Goal: Transaction & Acquisition: Purchase product/service

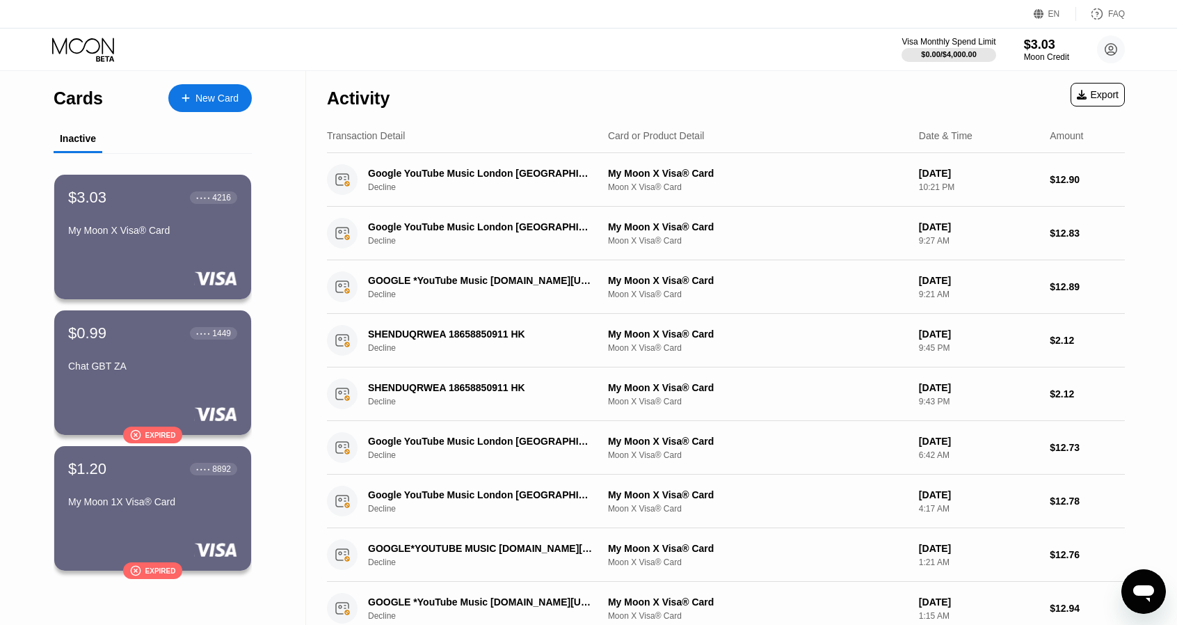
click at [118, 241] on div "My Moon X Visa® Card" at bounding box center [152, 233] width 169 height 17
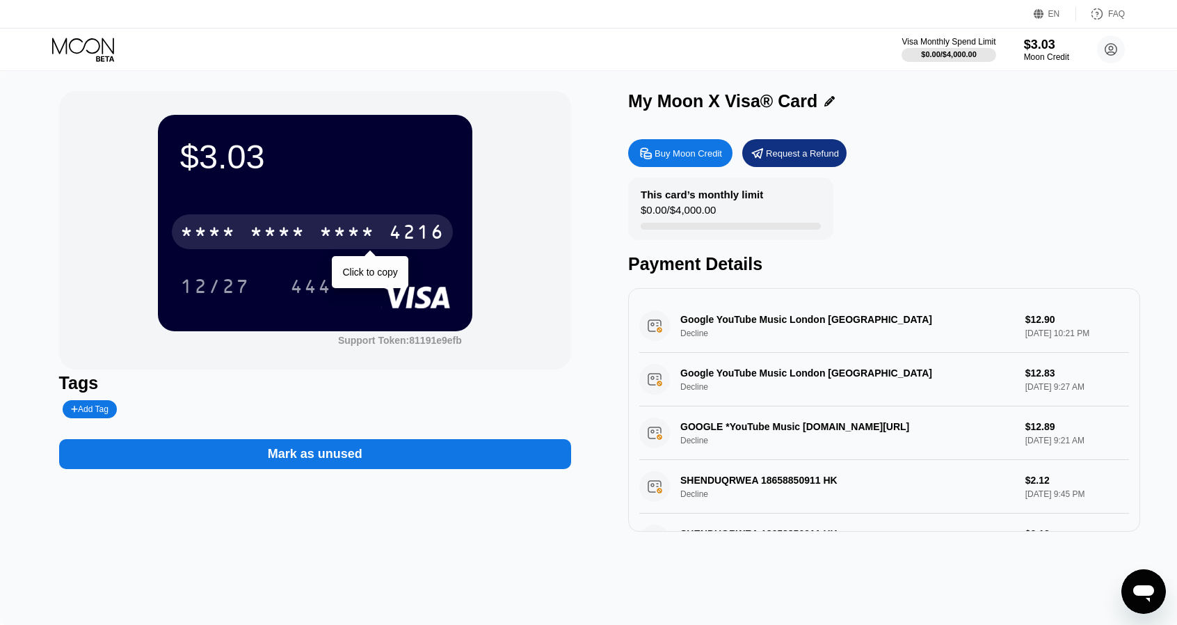
click at [307, 230] on div "* * * * * * * * * * * * 4216" at bounding box center [312, 231] width 281 height 35
click at [282, 217] on div "[CREDIT_CARD_NUMBER]" at bounding box center [312, 231] width 281 height 35
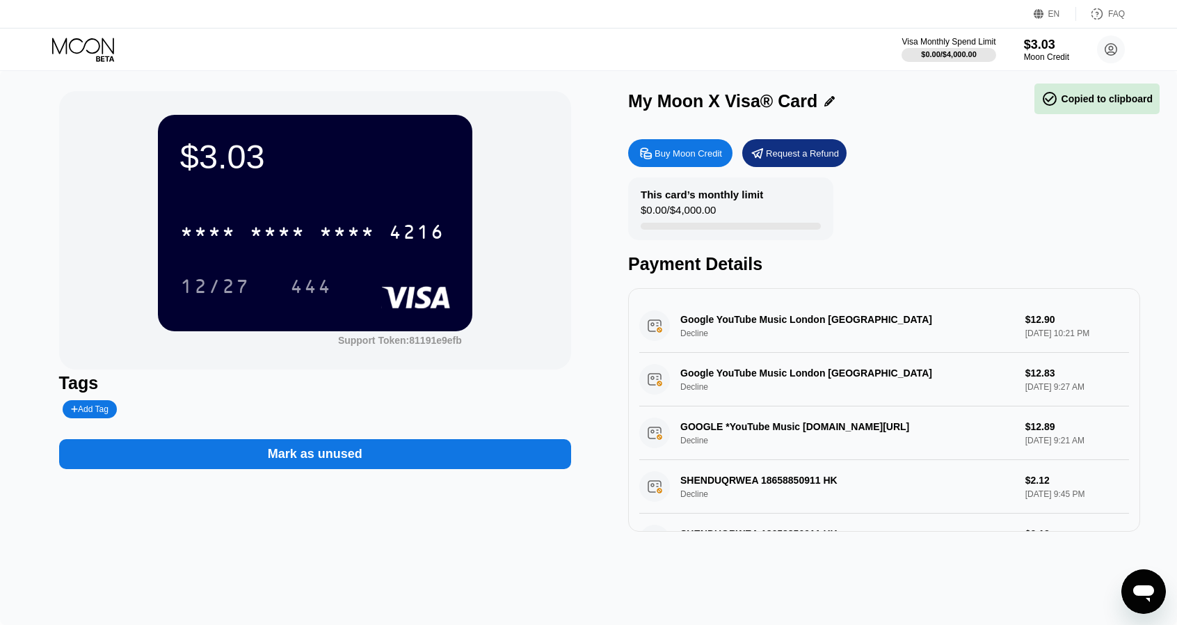
click at [895, 301] on div "Google YouTube Music London [GEOGRAPHIC_DATA] Decline $12.90 [DATE] 10:21 PM Go…" at bounding box center [884, 410] width 512 height 244
click at [267, 233] on div "* * * *" at bounding box center [278, 234] width 56 height 22
click at [90, 45] on icon at bounding box center [84, 50] width 65 height 24
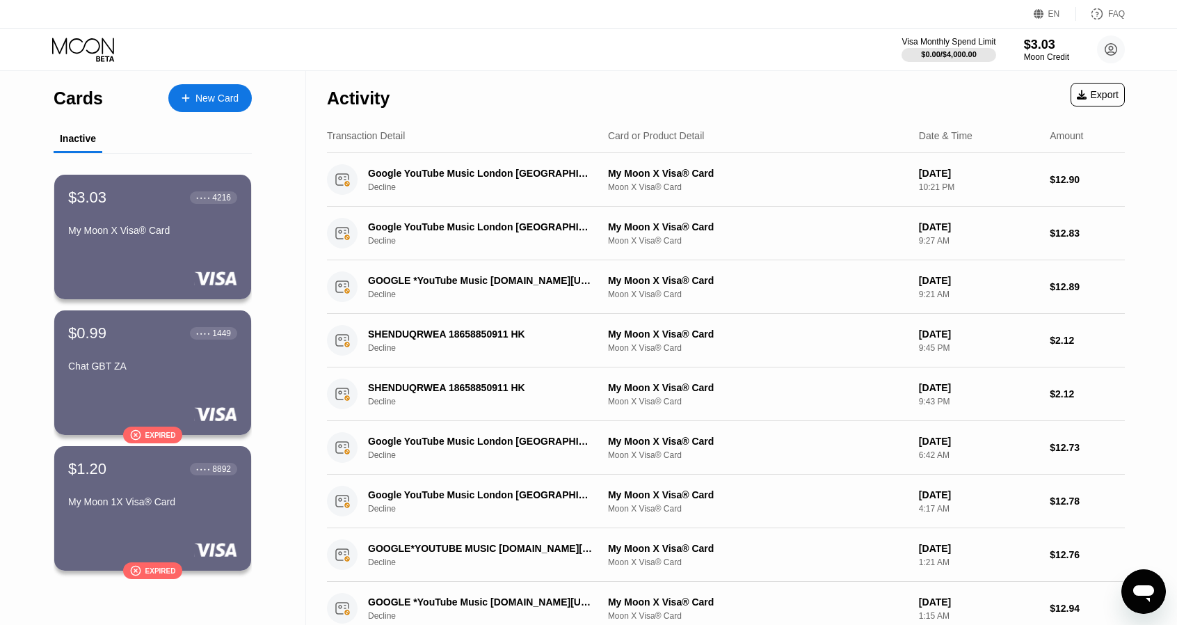
click at [78, 141] on div "Inactive" at bounding box center [78, 138] width 36 height 11
click at [193, 210] on div "$3.03 ● ● ● ● 4216 My Moon X Visa® Card" at bounding box center [152, 215] width 170 height 54
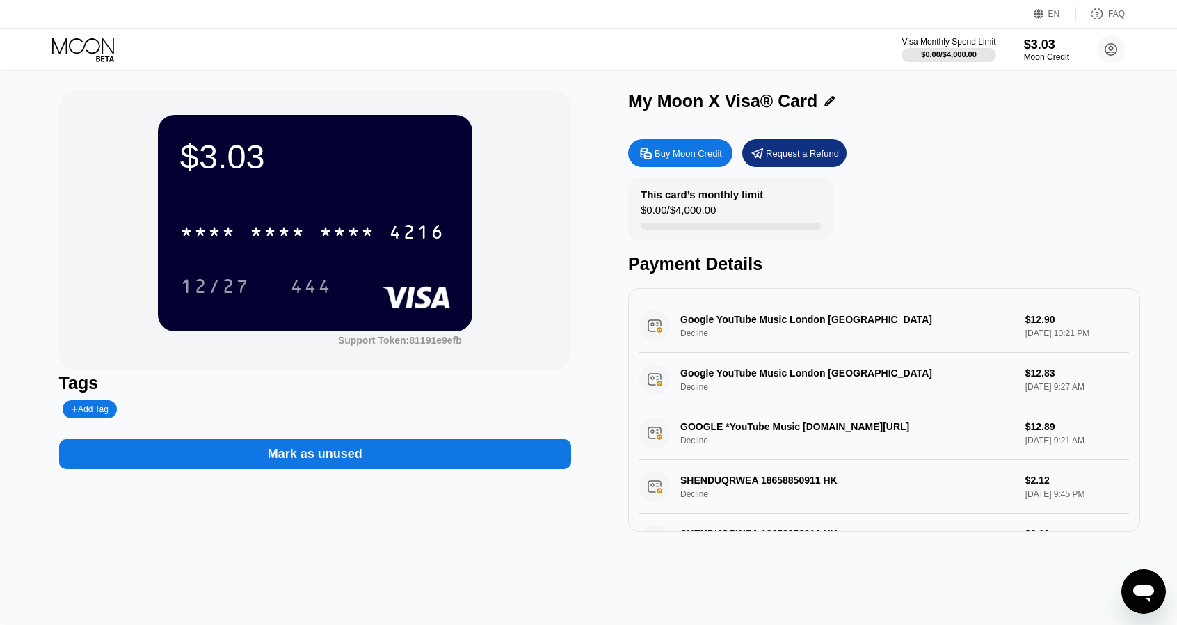
click at [314, 193] on div "$3.03 * * * * * * * * * * * * 4216 12/27 444" at bounding box center [315, 223] width 314 height 216
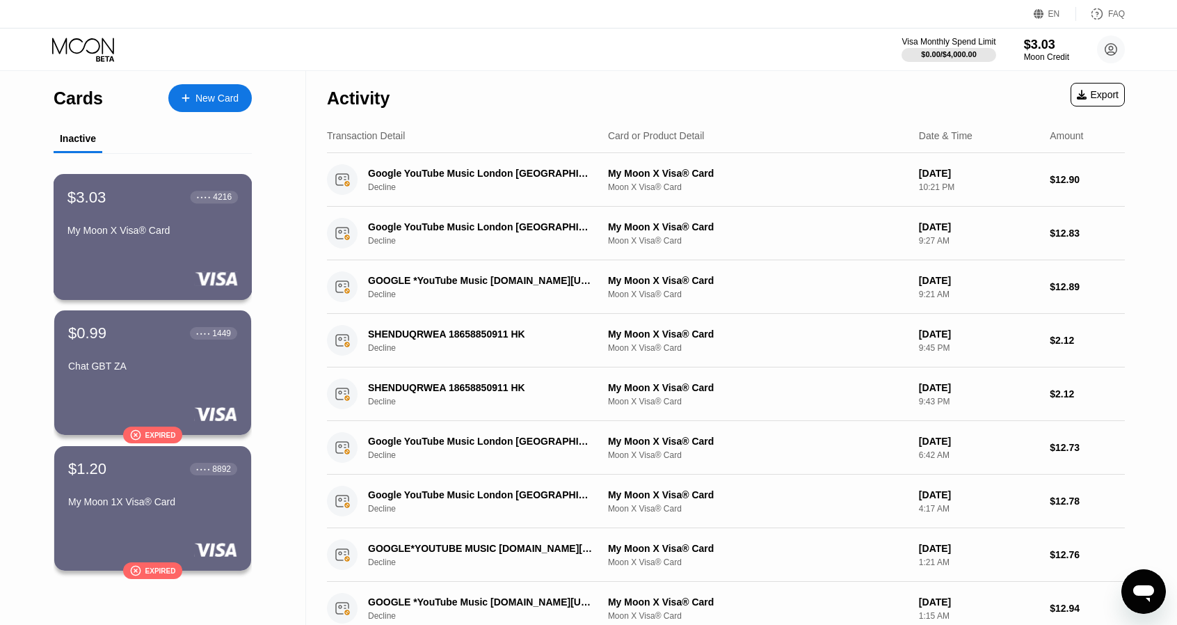
click at [170, 259] on div "$3.03 ● ● ● ● 4216 My Moon X Visa® Card" at bounding box center [153, 237] width 199 height 126
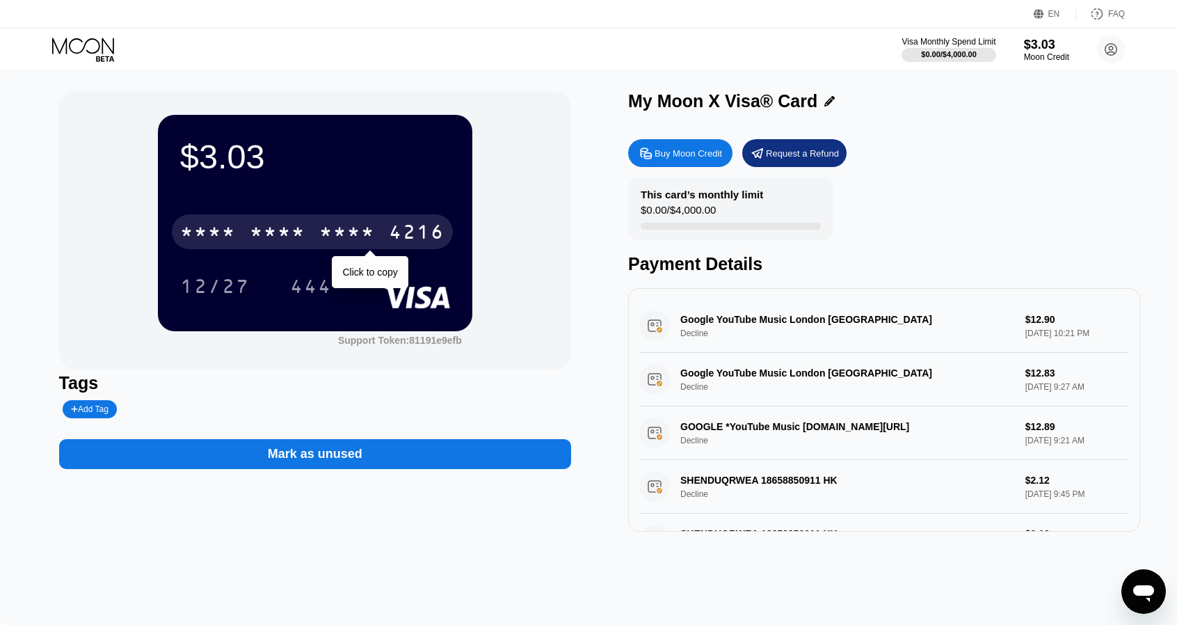
click at [314, 229] on div "* * * * * * * * * * * * 4216" at bounding box center [312, 231] width 281 height 35
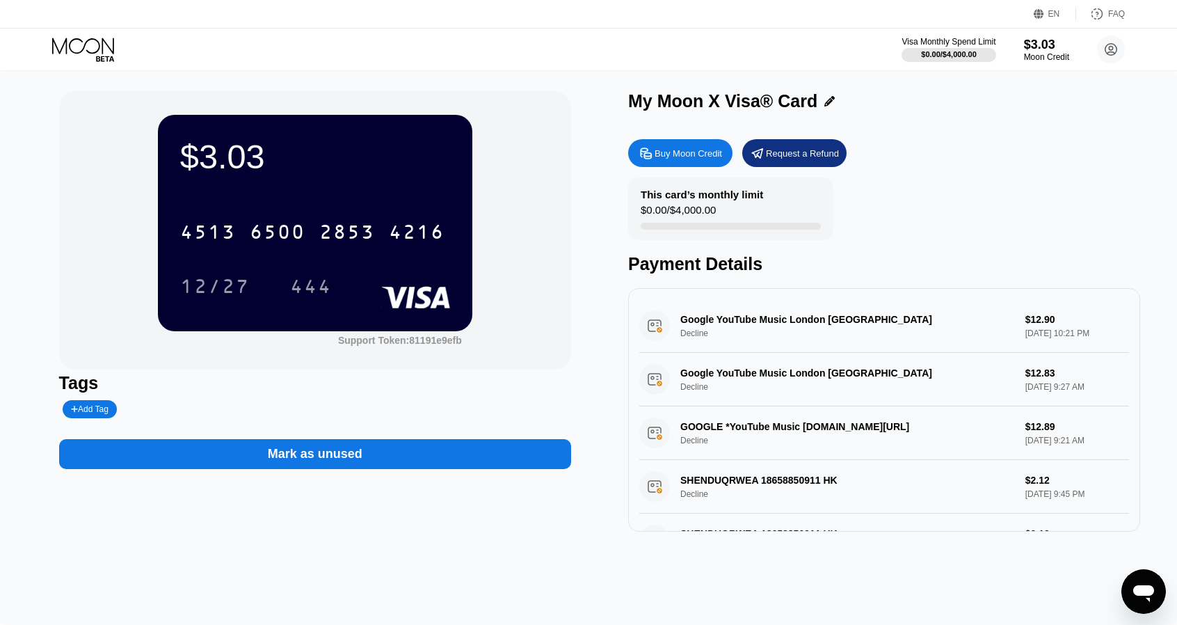
click at [271, 235] on div "6500" at bounding box center [278, 234] width 56 height 22
click at [212, 290] on div "12/27" at bounding box center [215, 288] width 70 height 22
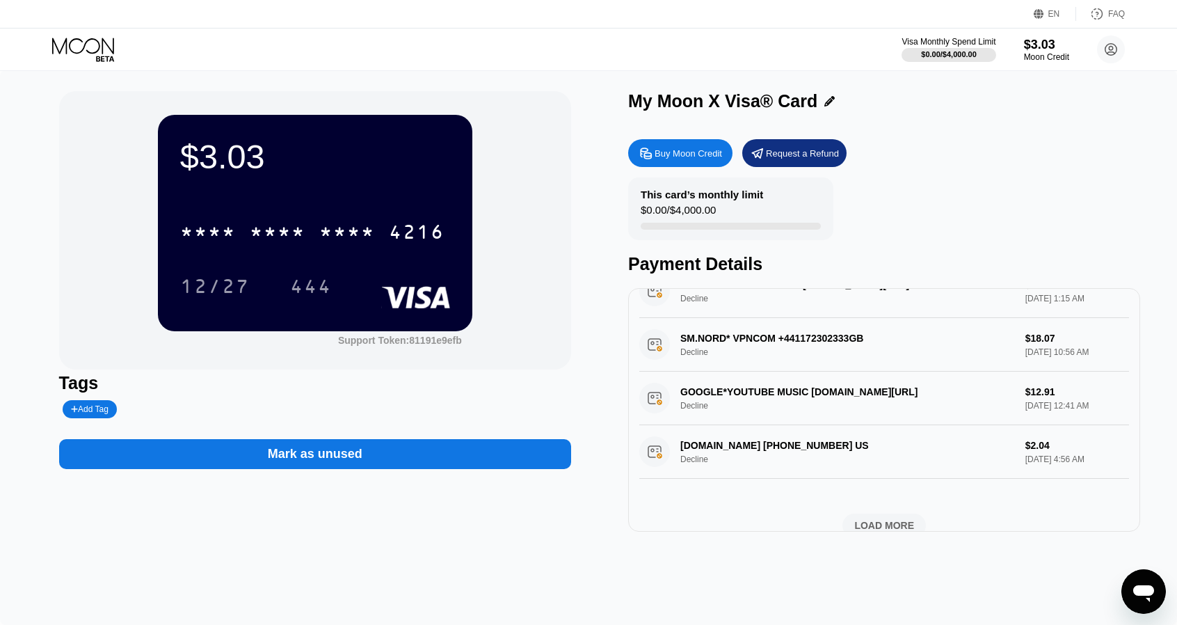
scroll to position [505, 0]
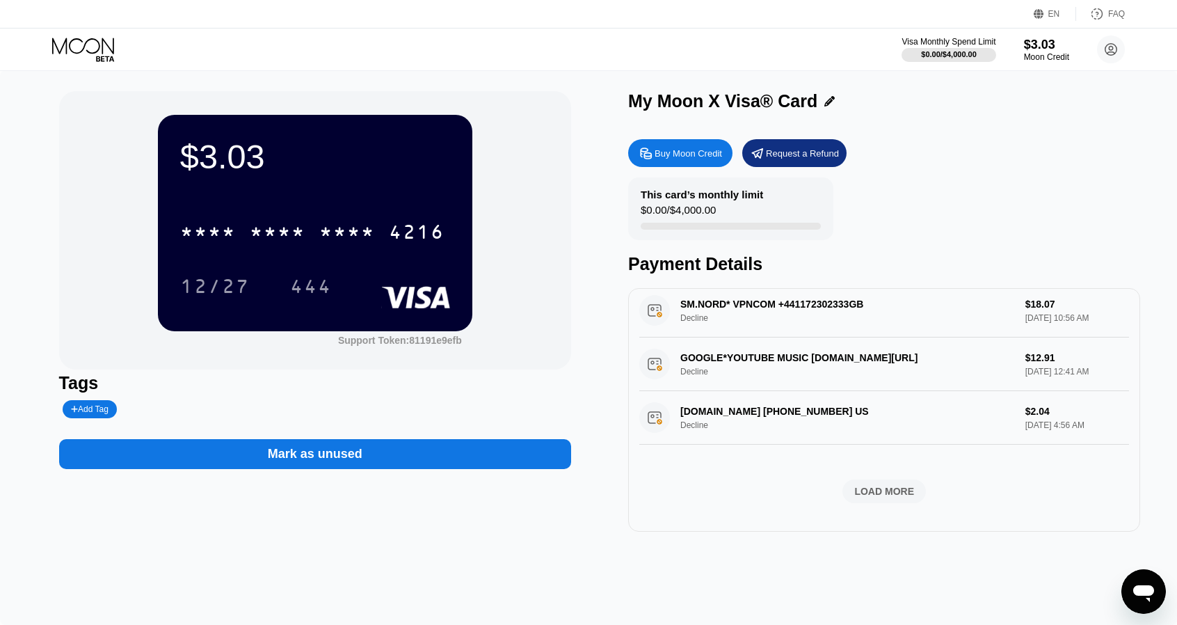
click at [879, 485] on div "LOAD MORE" at bounding box center [884, 491] width 60 height 13
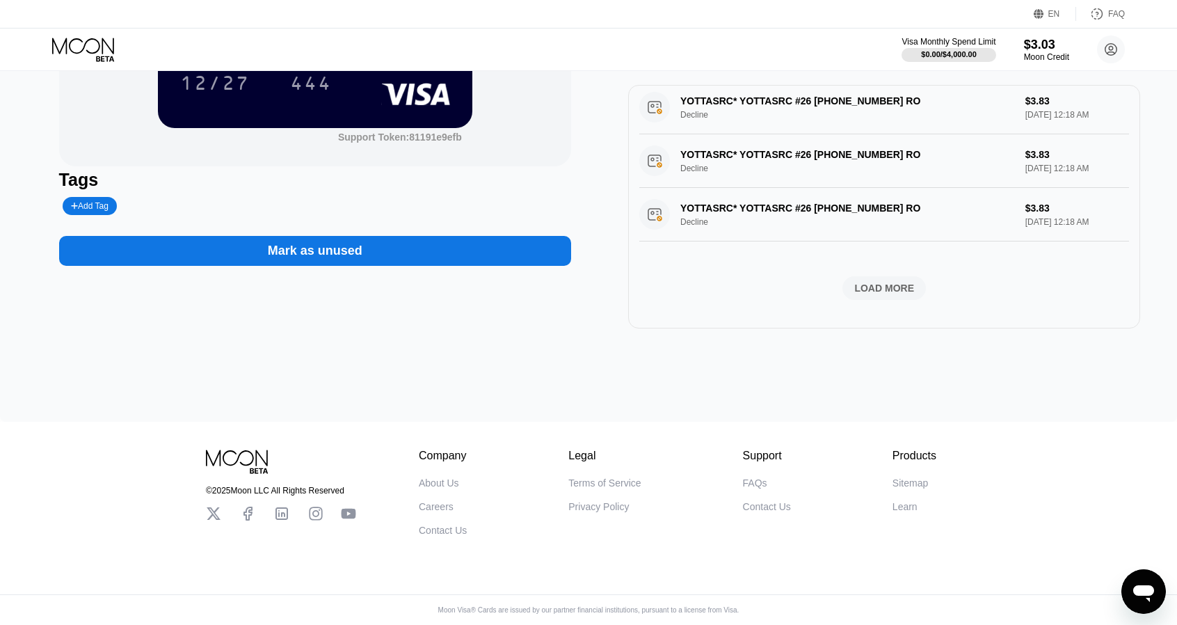
scroll to position [0, 0]
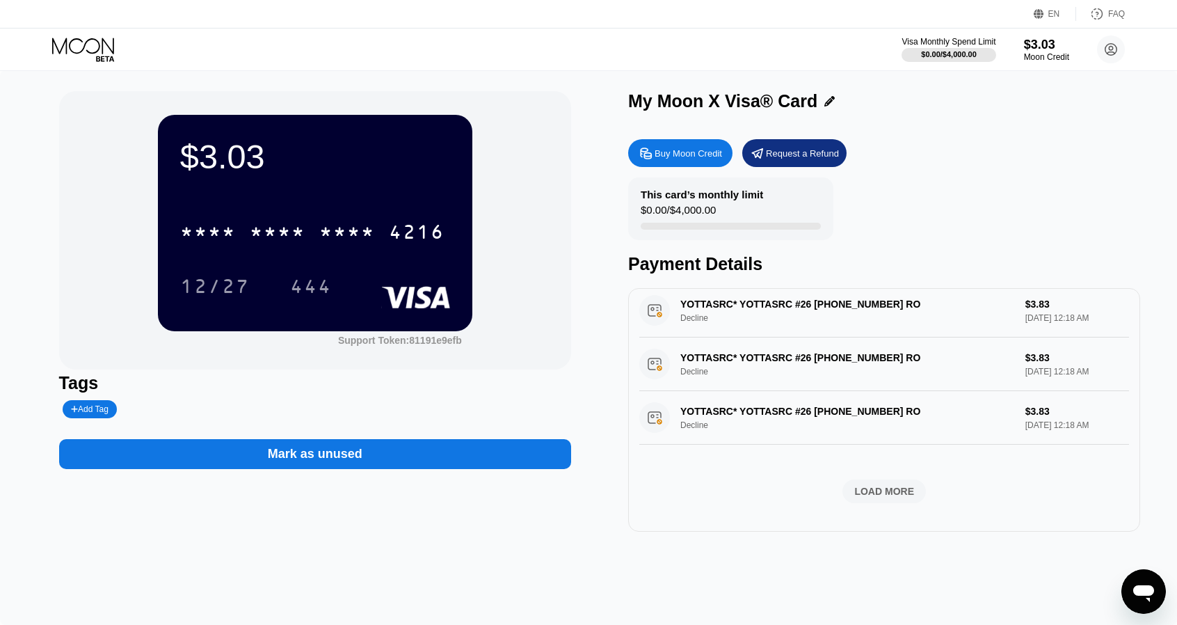
click at [685, 151] on div "Buy Moon Credit" at bounding box center [688, 153] width 67 height 12
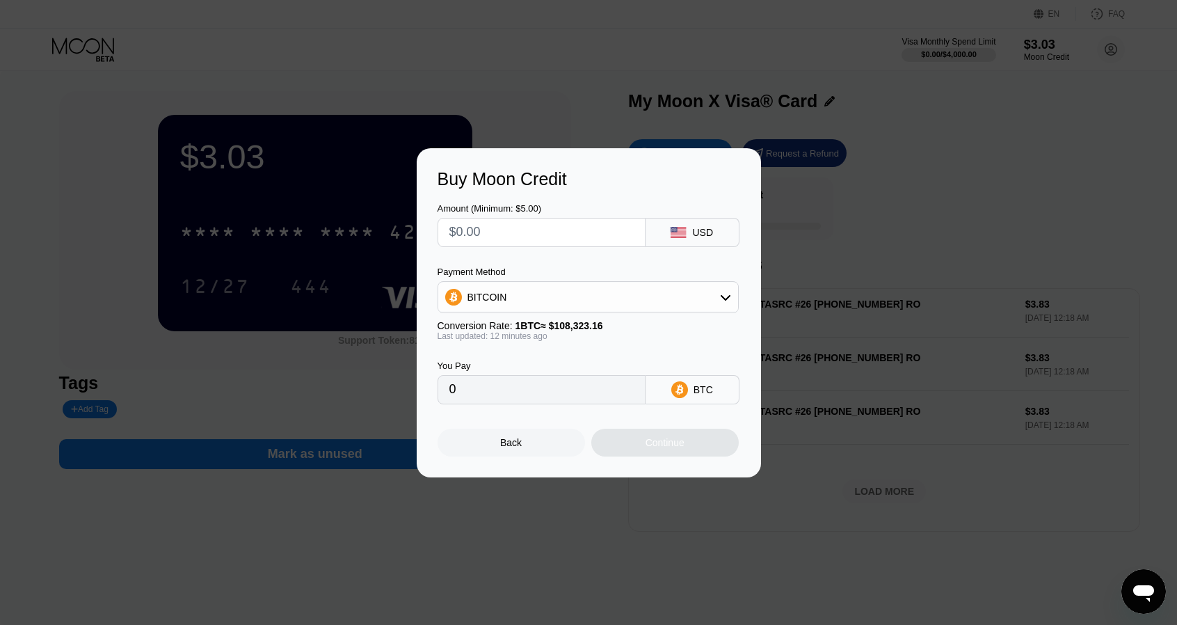
click at [513, 234] on input "text" at bounding box center [541, 232] width 184 height 28
type input "$1"
type input "0.00000922"
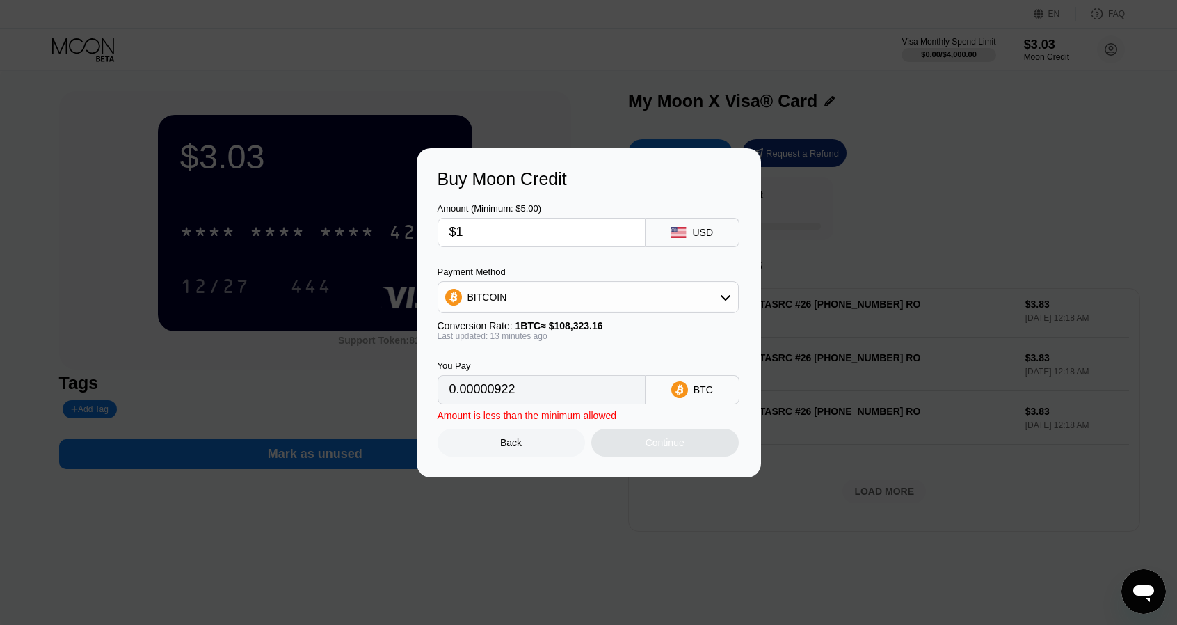
type input "$10"
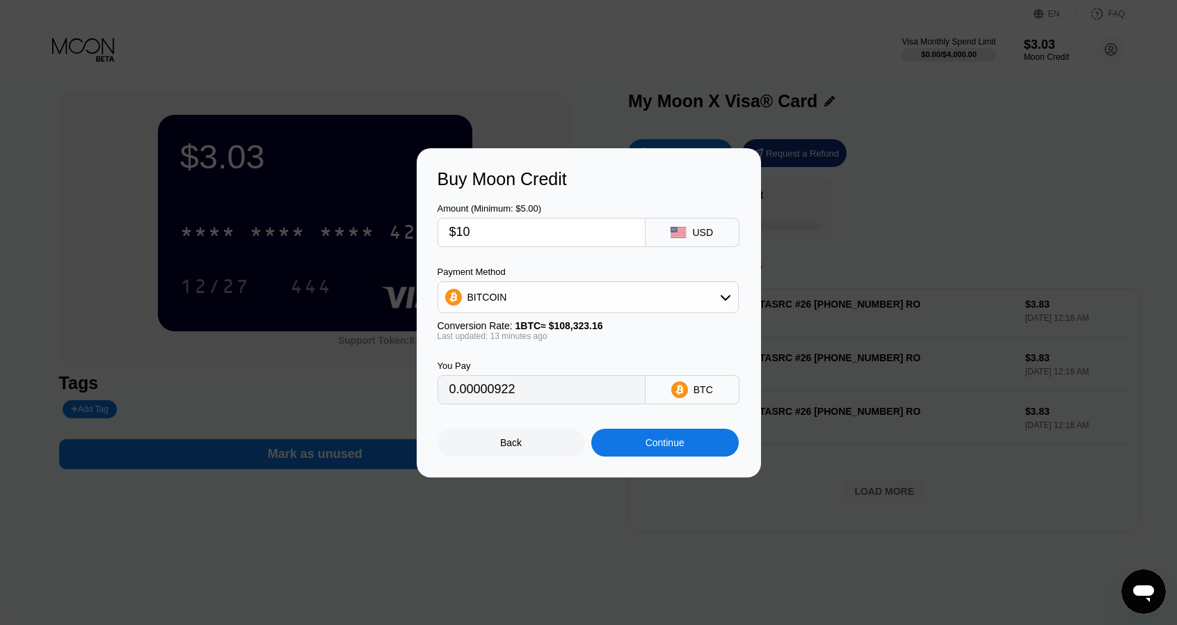
type input "0.00009213"
type input "$10"
click at [714, 233] on div "USD" at bounding box center [693, 232] width 94 height 29
click at [513, 298] on div "BITCOIN" at bounding box center [588, 297] width 300 height 28
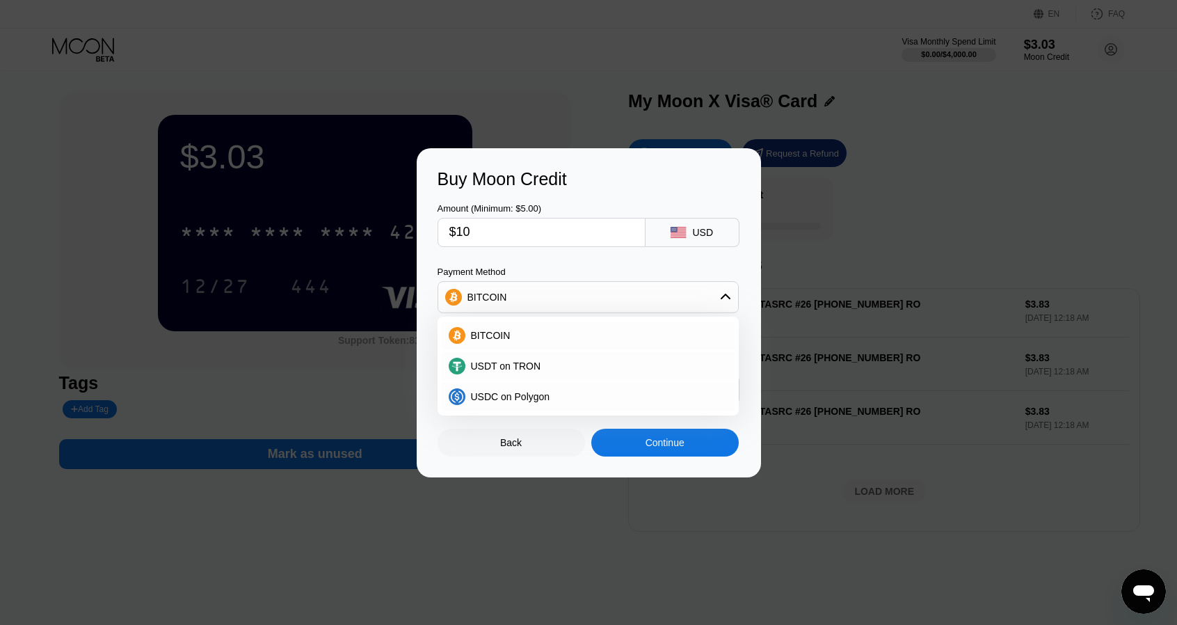
click at [513, 297] on div "BITCOIN" at bounding box center [588, 297] width 300 height 28
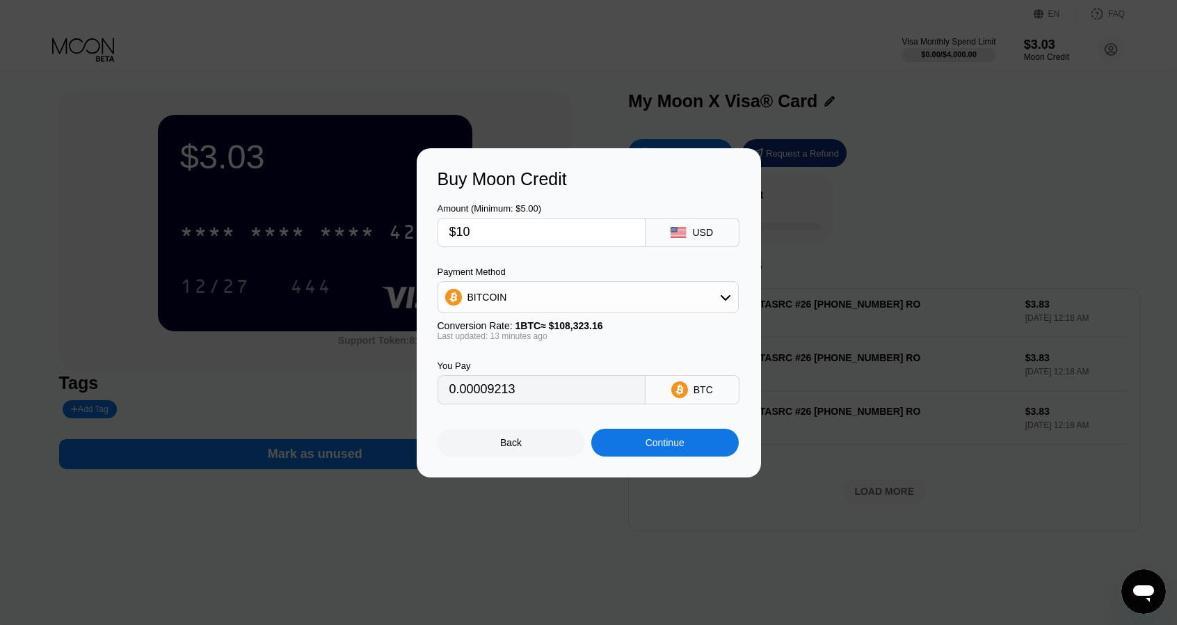
click at [676, 447] on div "Continue" at bounding box center [665, 442] width 39 height 11
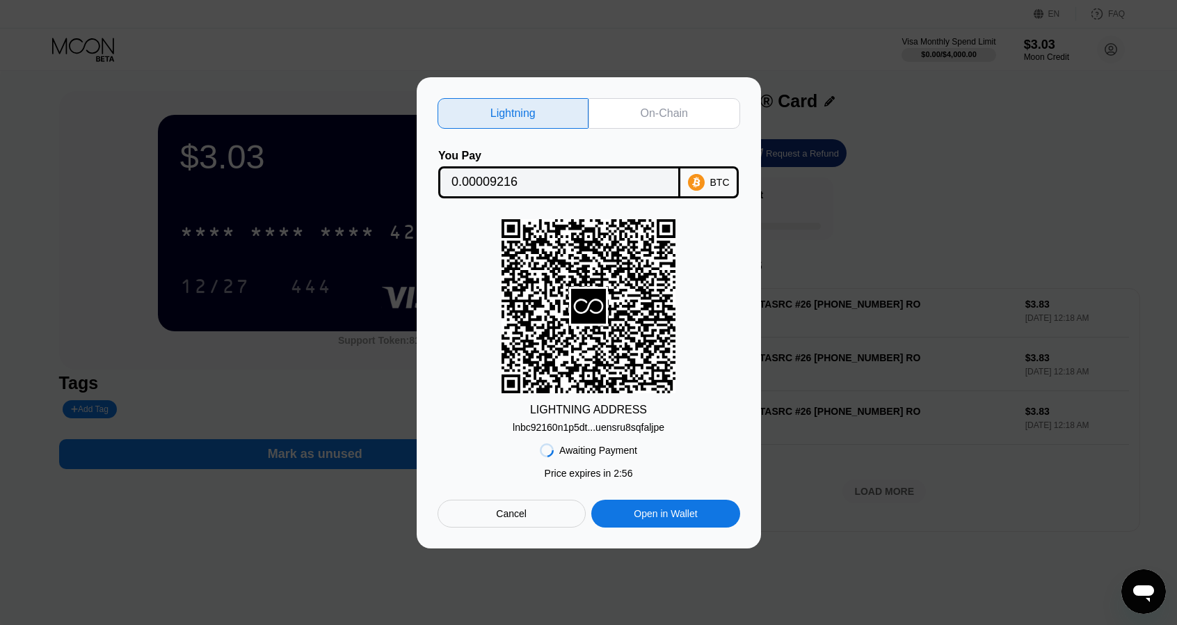
click at [696, 179] on icon at bounding box center [696, 181] width 17 height 17
click at [665, 99] on div "On-Chain" at bounding box center [665, 113] width 152 height 31
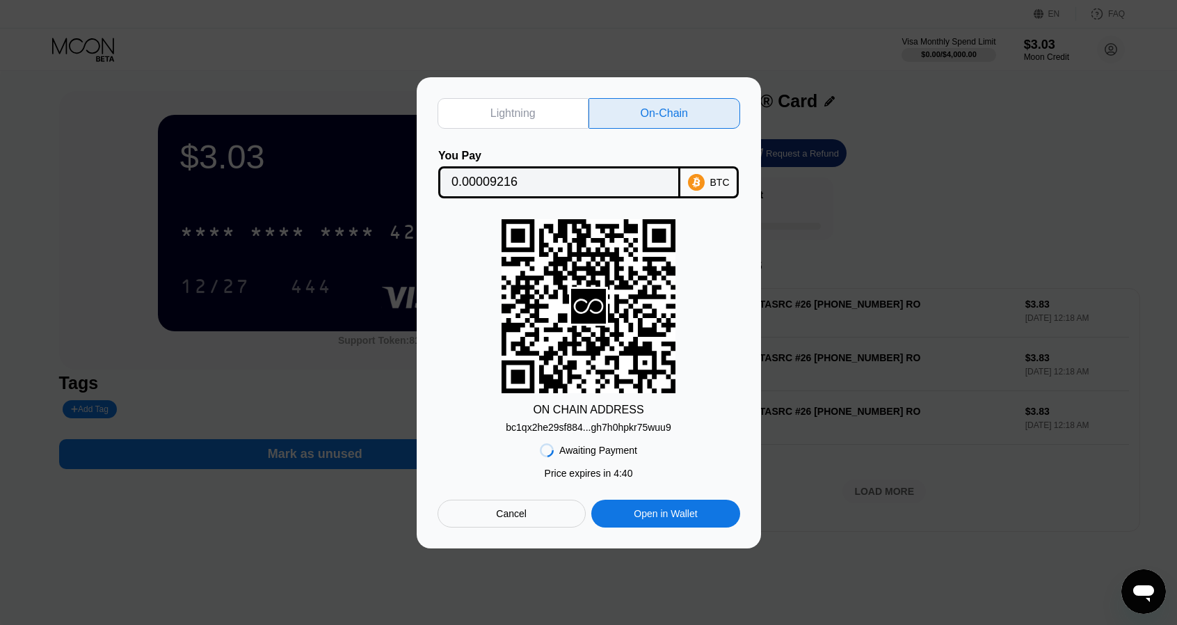
click at [50, 243] on div "Lightning On-Chain You Pay 0.00009216 BTC ON CHAIN ADDRESS bc1qx2he29sf884...gh…" at bounding box center [588, 312] width 1177 height 471
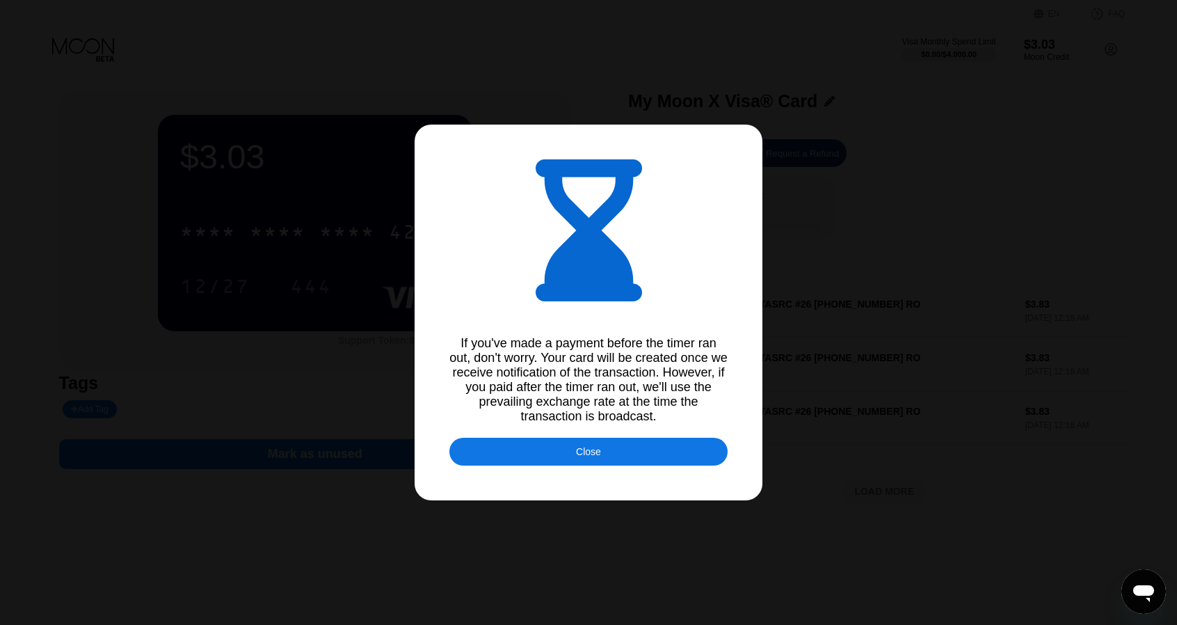
click at [969, 205] on div at bounding box center [594, 312] width 1188 height 625
click at [605, 457] on div "Close" at bounding box center [588, 452] width 278 height 28
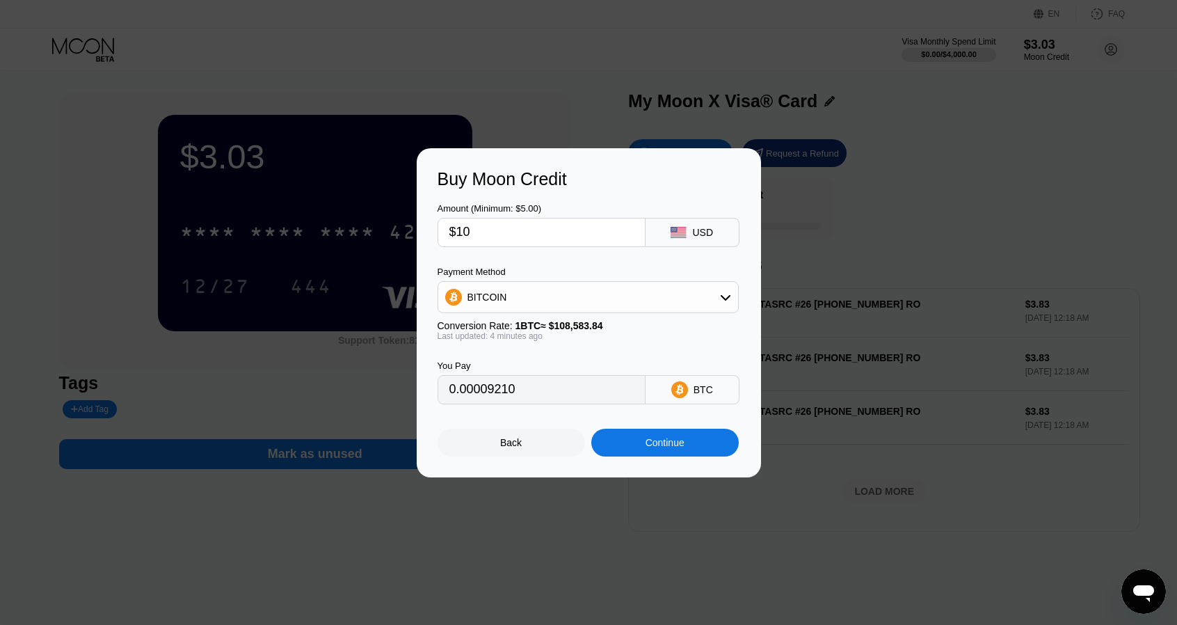
type input "0.00009228"
click at [516, 448] on div "Back" at bounding box center [511, 442] width 22 height 11
